Goal: Task Accomplishment & Management: Manage account settings

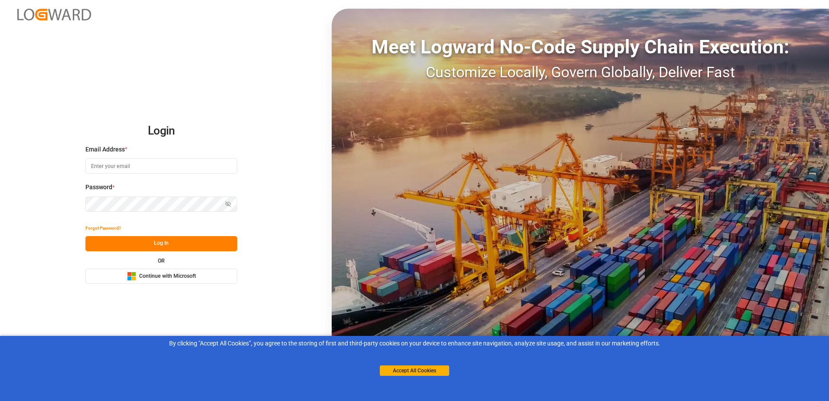
click at [384, 366] on button "Accept All Cookies" at bounding box center [414, 370] width 69 height 10
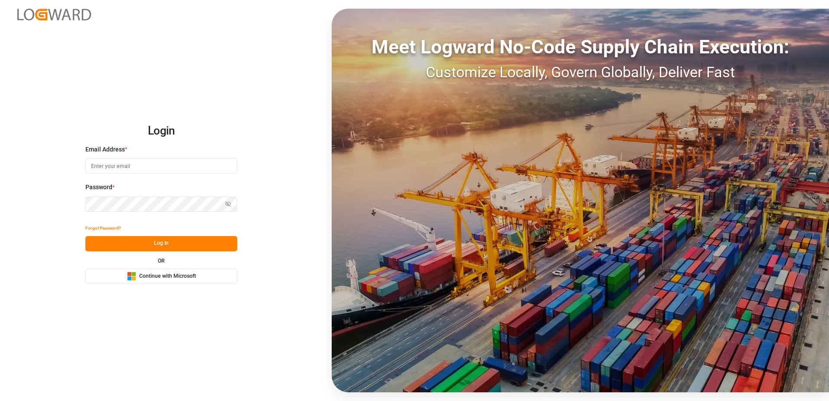
click at [197, 274] on button "Microsoft Logo Continue with Microsoft" at bounding box center [161, 275] width 152 height 15
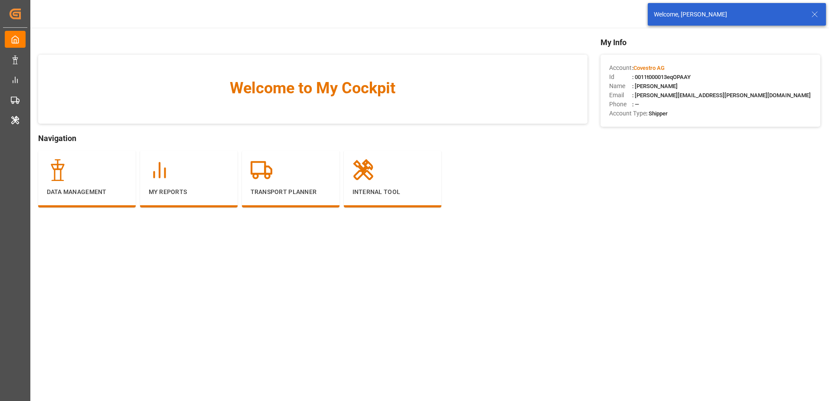
click at [346, 254] on main "Welcome to My Cockpit Navigation Data Management My Reports Transport Planner I…" at bounding box center [429, 220] width 800 height 368
click at [810, 13] on icon at bounding box center [815, 14] width 10 height 10
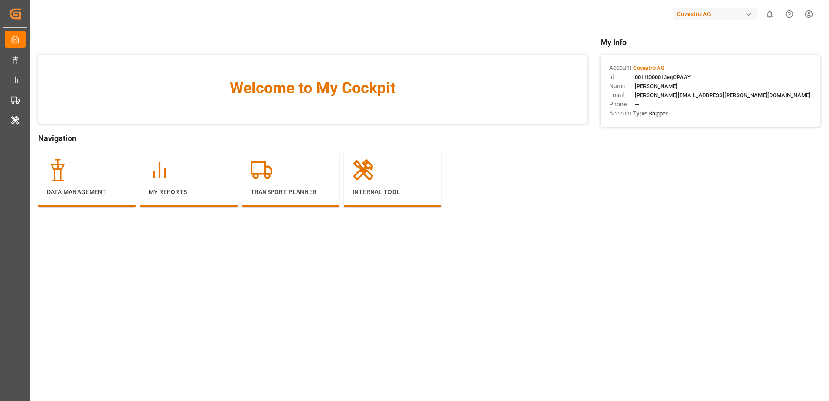
click at [712, 16] on div "Covestro AG" at bounding box center [715, 14] width 83 height 13
type input "evonik us"
click at [712, 52] on div "EU Evonik US EvonikUS-4XPF" at bounding box center [717, 59] width 148 height 20
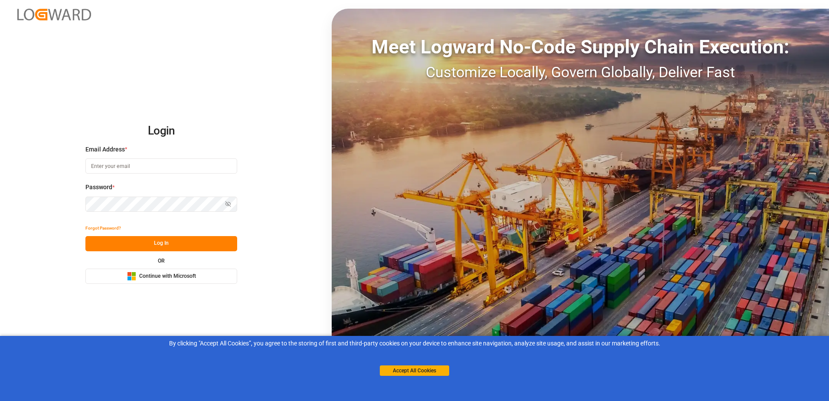
click at [215, 272] on button "Microsoft Logo Continue with Microsoft" at bounding box center [161, 275] width 152 height 15
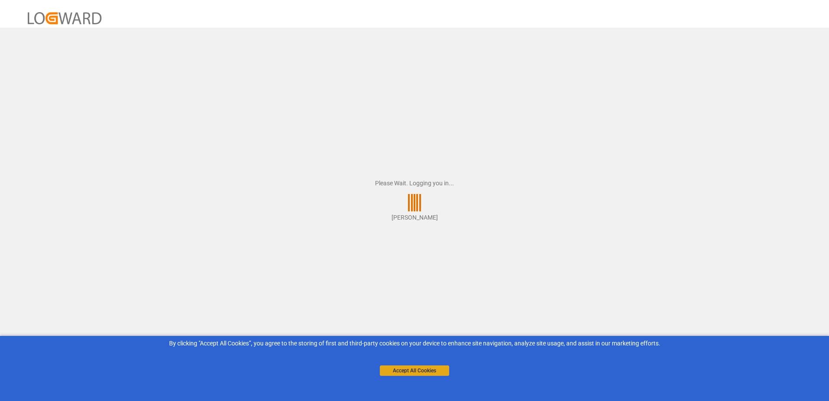
click at [388, 368] on button "Accept All Cookies" at bounding box center [414, 370] width 69 height 10
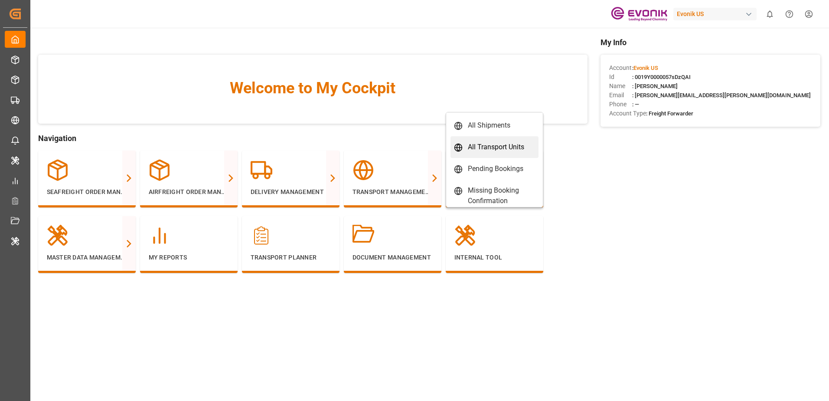
click at [475, 149] on div "All Transport Units" at bounding box center [496, 147] width 56 height 10
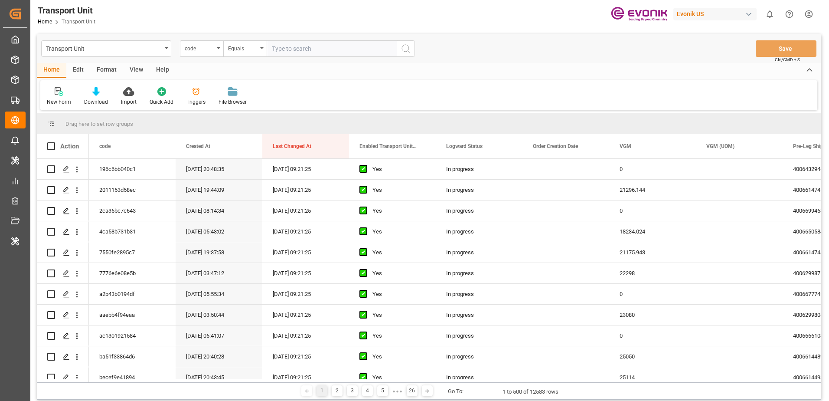
click at [77, 71] on div "Edit" at bounding box center [78, 70] width 24 height 15
click at [110, 72] on div "Format" at bounding box center [106, 70] width 33 height 15
click at [66, 90] on div at bounding box center [60, 91] width 26 height 9
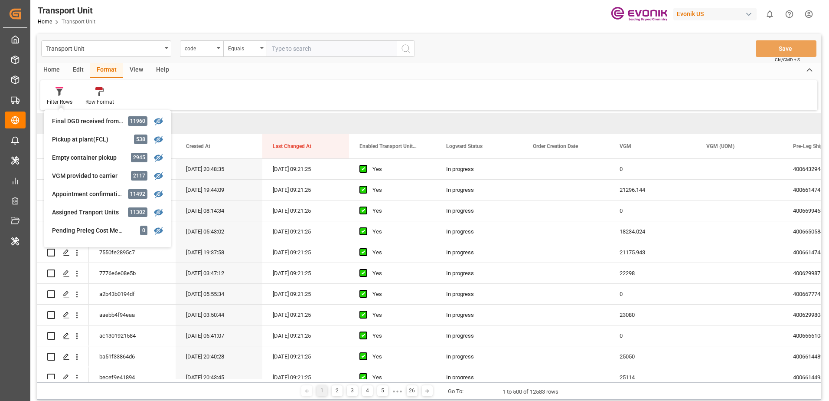
scroll to position [206, 0]
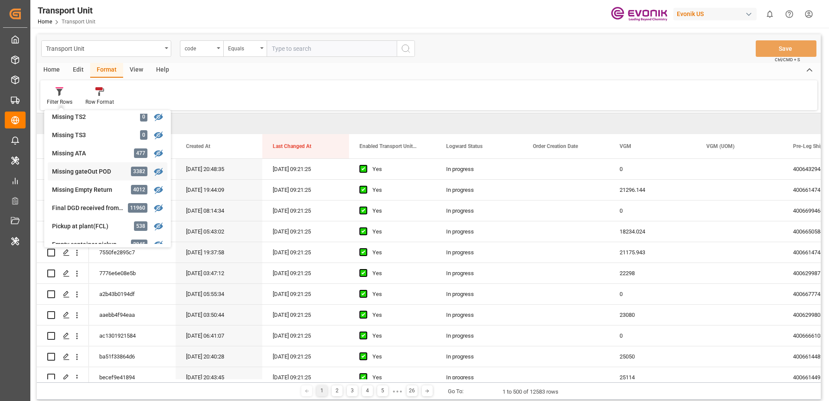
click at [95, 170] on div "Missing gateOut POD" at bounding box center [90, 171] width 76 height 9
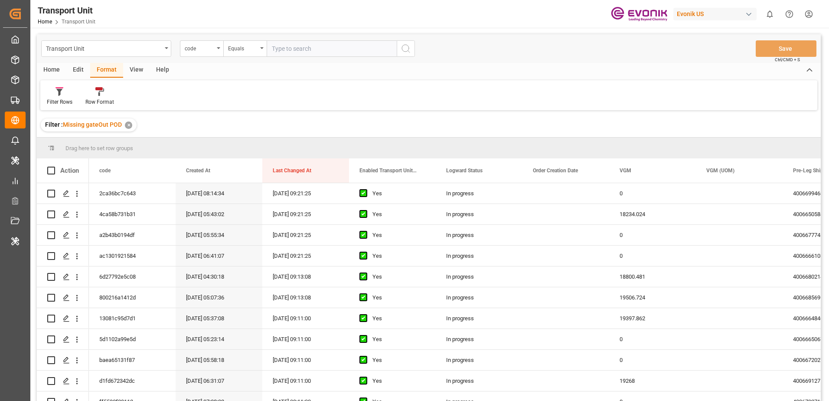
click at [51, 66] on div "Home" at bounding box center [51, 70] width 29 height 15
click at [79, 72] on div "Edit" at bounding box center [78, 70] width 24 height 15
click at [146, 92] on icon at bounding box center [148, 91] width 12 height 9
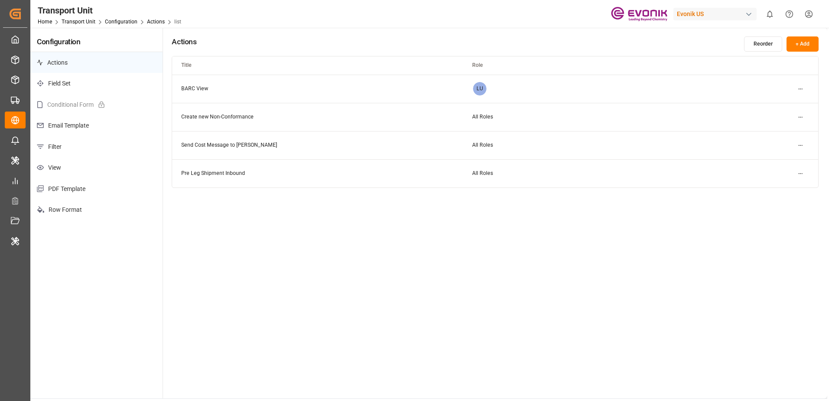
click at [100, 141] on p "Filter" at bounding box center [96, 146] width 132 height 21
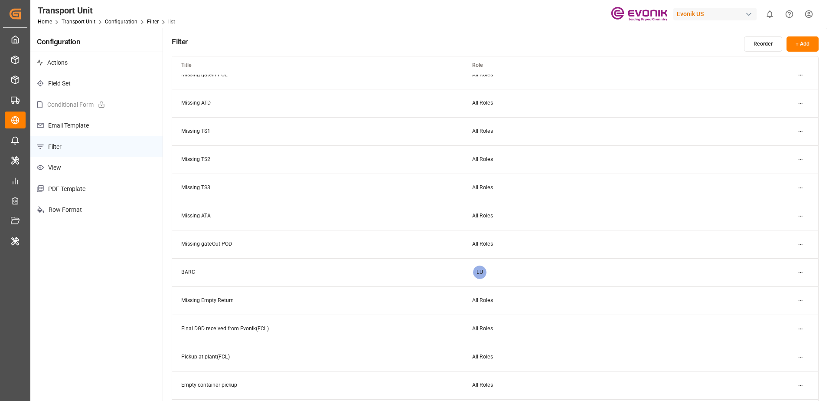
scroll to position [260, 0]
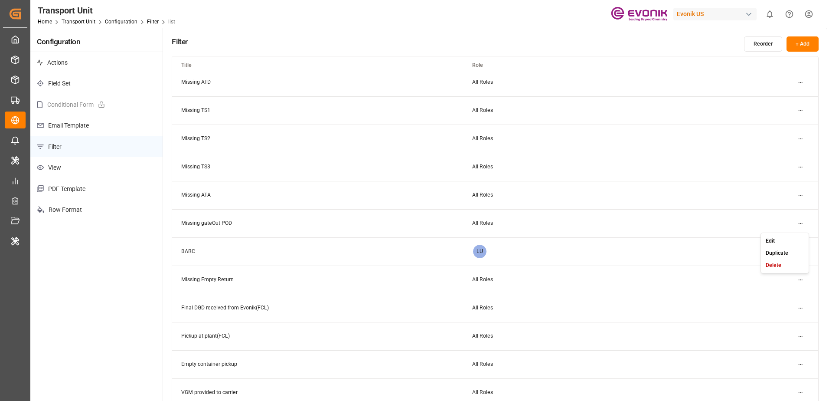
click at [799, 223] on html "Created by potrace 1.15, written by Peter Selinger 2001-2017 Created by potrace…" at bounding box center [414, 200] width 829 height 401
click at [787, 239] on div "Edit" at bounding box center [785, 241] width 45 height 12
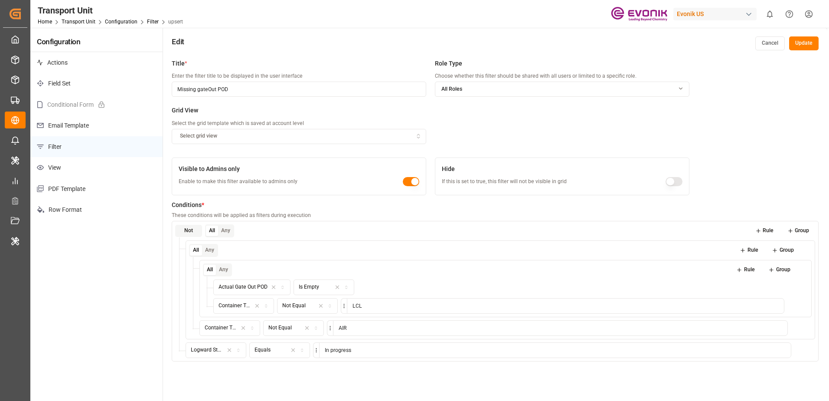
drag, startPoint x: 769, startPoint y: 133, endPoint x: 769, endPoint y: 119, distance: 13.9
click at [769, 133] on div "Title * Enter the filter title to be displayed in the user interface Missing ga…" at bounding box center [495, 255] width 665 height 401
click at [762, 148] on div "Title * Enter the filter title to be displayed in the user interface Missing ga…" at bounding box center [495, 255] width 665 height 401
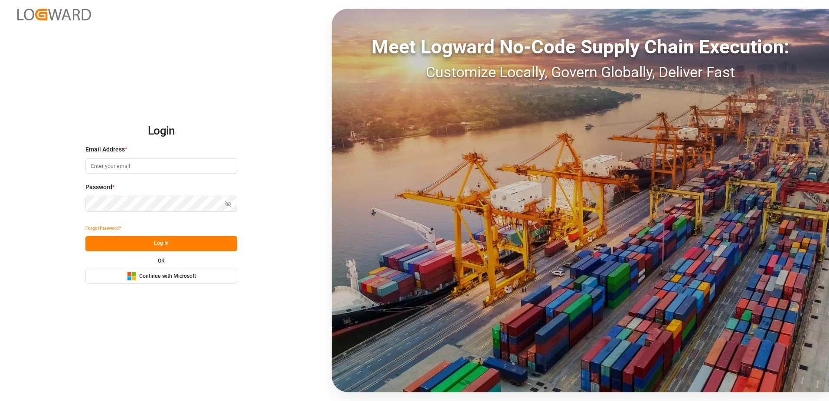
click at [186, 279] on span "Continue with Microsoft" at bounding box center [167, 276] width 57 height 8
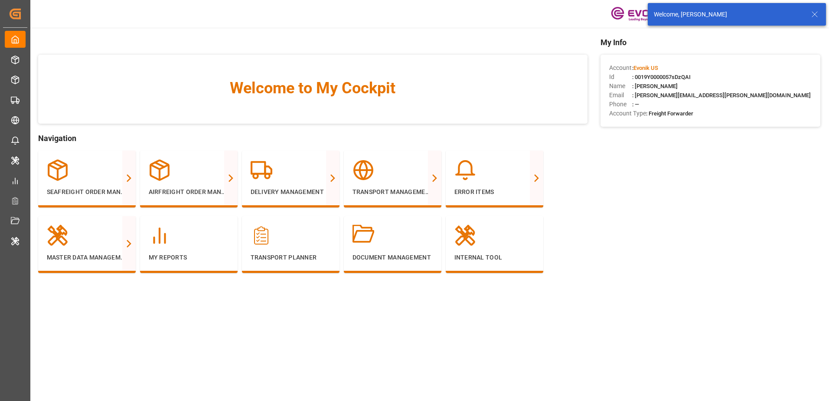
click at [816, 15] on line at bounding box center [814, 14] width 5 height 5
